Goal: Task Accomplishment & Management: Use online tool/utility

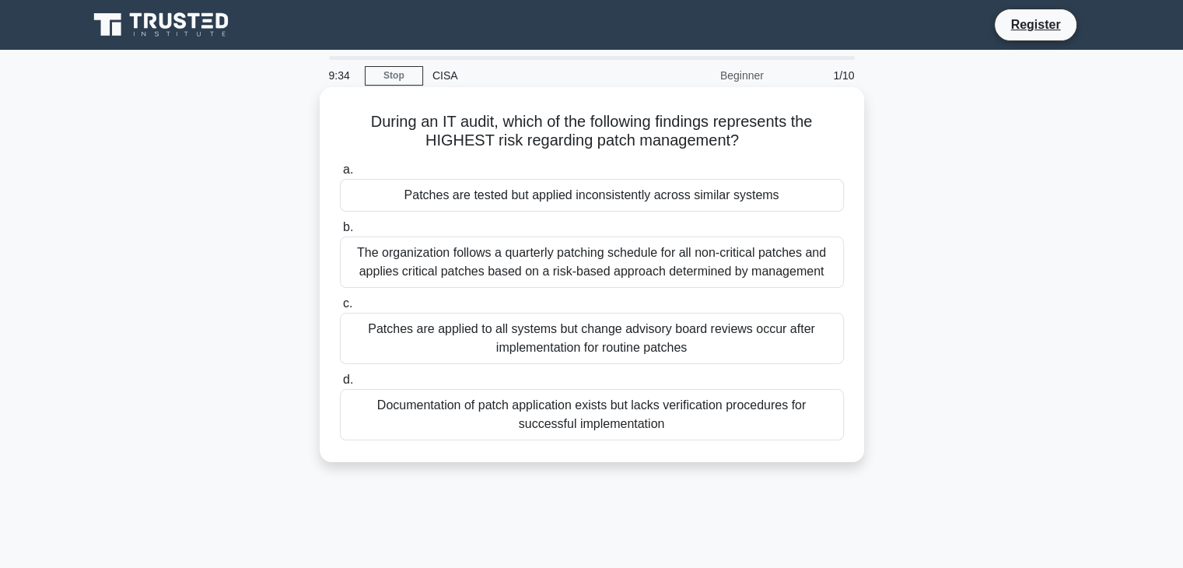
click at [625, 194] on div "Patches are tested but applied inconsistently across similar systems" at bounding box center [592, 195] width 504 height 33
click at [340, 175] on input "a. Patches are tested but applied inconsistently across similar systems" at bounding box center [340, 170] width 0 height 10
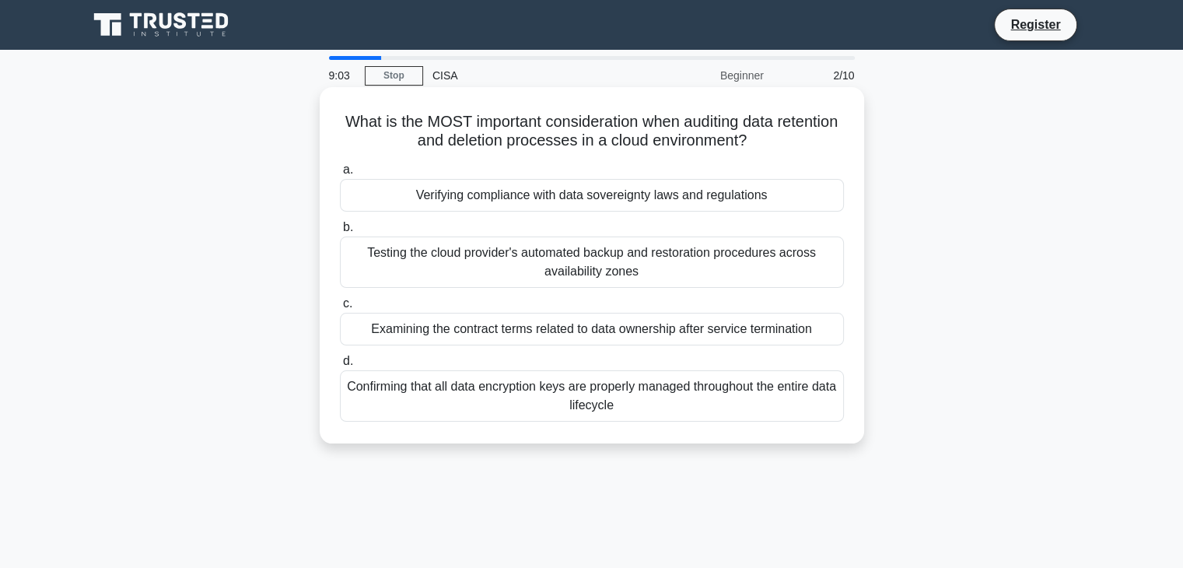
click at [597, 412] on div "Confirming that all data encryption keys are properly managed throughout the en…" at bounding box center [592, 395] width 504 height 51
click at [340, 366] on input "d. Confirming that all data encryption keys are properly managed throughout the…" at bounding box center [340, 361] width 0 height 10
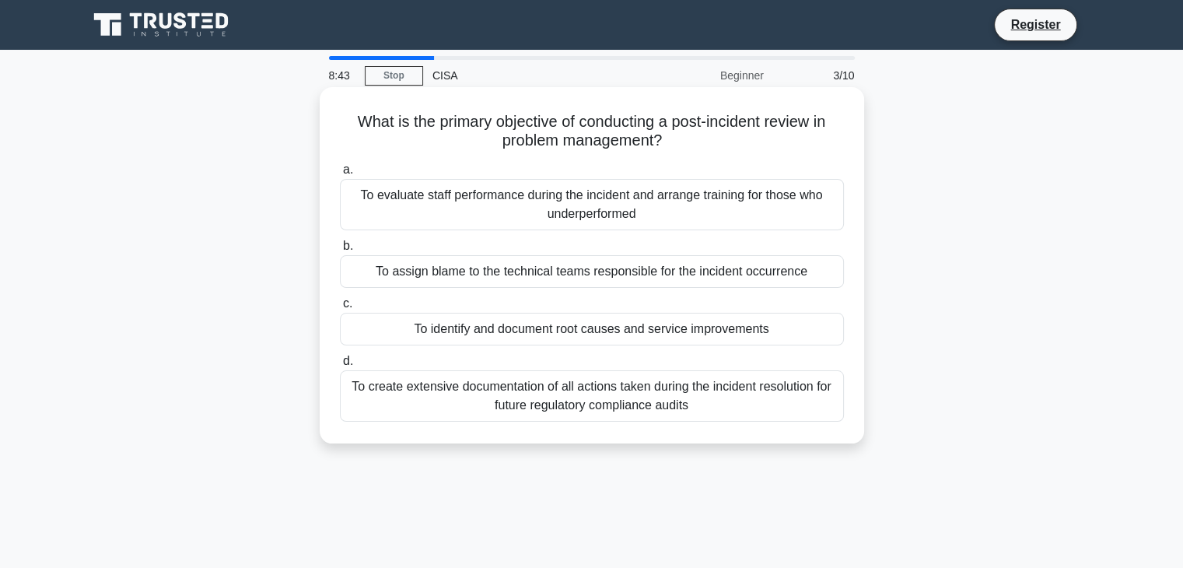
click at [501, 330] on div "To identify and document root causes and service improvements" at bounding box center [592, 329] width 504 height 33
click at [340, 309] on input "c. To identify and document root causes and service improvements" at bounding box center [340, 304] width 0 height 10
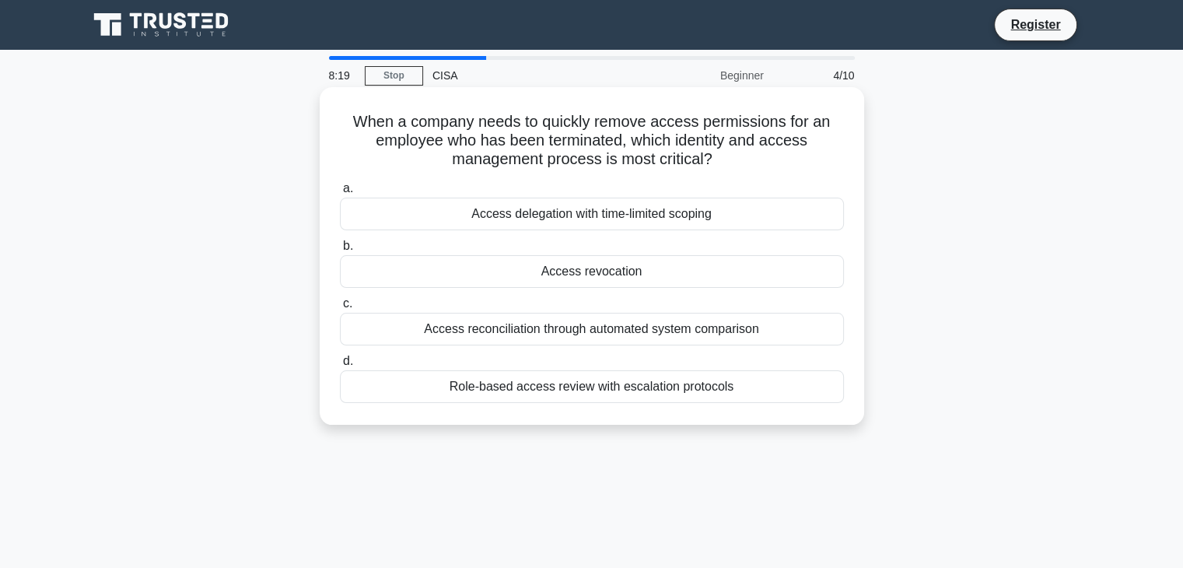
click at [590, 276] on div "Access revocation" at bounding box center [592, 271] width 504 height 33
click at [340, 251] on input "b. Access revocation" at bounding box center [340, 246] width 0 height 10
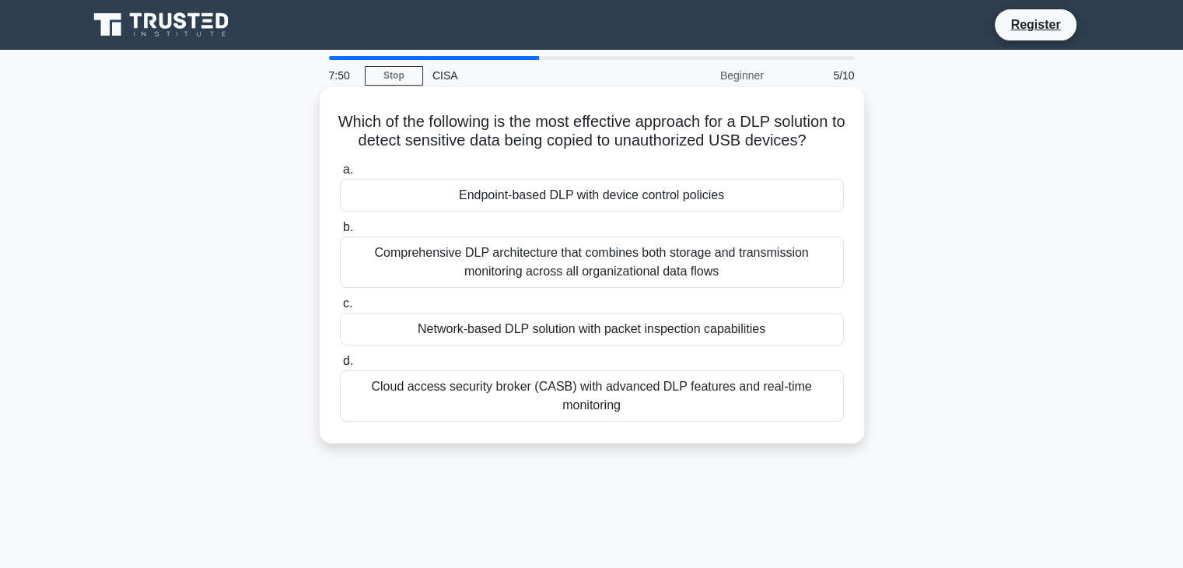
click at [672, 410] on div "Cloud access security broker (CASB) with advanced DLP features and real-time mo…" at bounding box center [592, 395] width 504 height 51
click at [340, 366] on input "d. Cloud access security broker (CASB) with advanced DLP features and real-time…" at bounding box center [340, 361] width 0 height 10
